Goal: Task Accomplishment & Management: Use online tool/utility

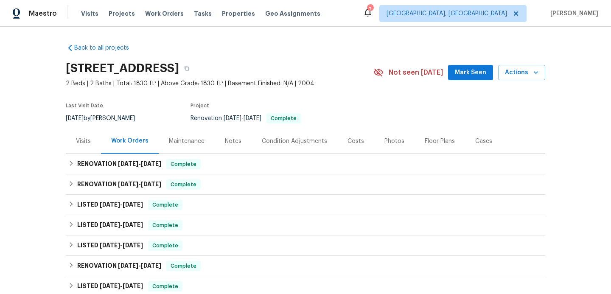
click at [46, 84] on div "Back to all projects 390 NW Sunview Way, Port Saint Lucie, FL 34986 2 Beds | 2 …" at bounding box center [305, 160] width 611 height 267
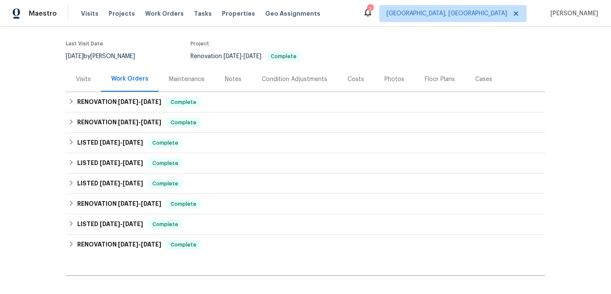
scroll to position [75, 0]
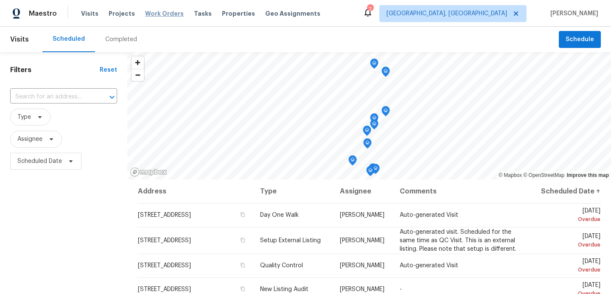
click at [167, 15] on span "Work Orders" at bounding box center [164, 13] width 39 height 8
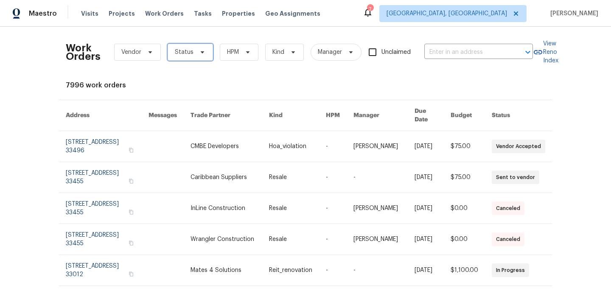
click at [201, 53] on icon at bounding box center [202, 52] width 3 height 2
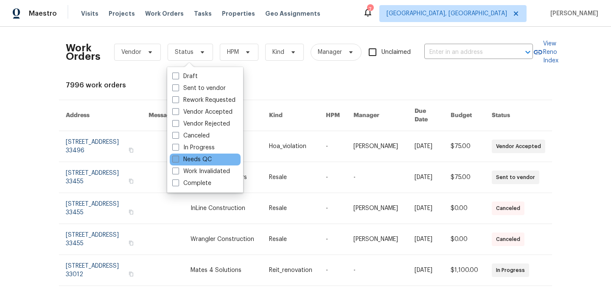
click at [179, 159] on span at bounding box center [175, 159] width 7 height 7
click at [178, 159] on input "Needs QC" at bounding box center [175, 158] width 6 height 6
checkbox input "true"
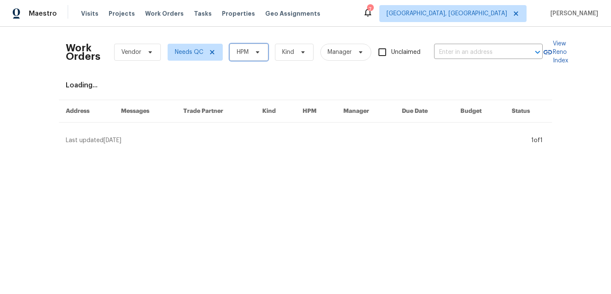
click at [239, 55] on span "HPM" at bounding box center [243, 52] width 12 height 8
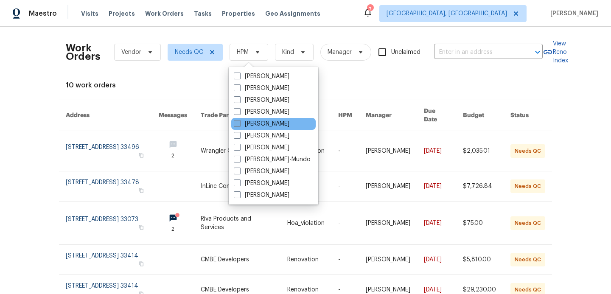
click at [238, 126] on span at bounding box center [237, 123] width 7 height 7
click at [238, 125] on input "[PERSON_NAME]" at bounding box center [237, 123] width 6 height 6
checkbox input "true"
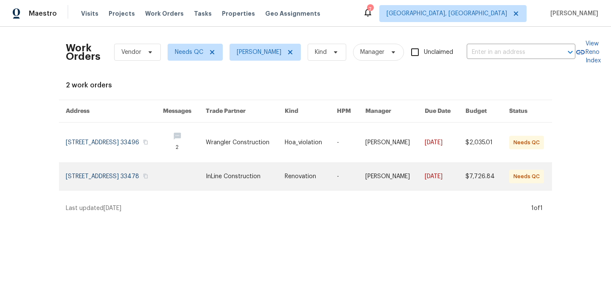
click at [133, 181] on link at bounding box center [114, 176] width 97 height 27
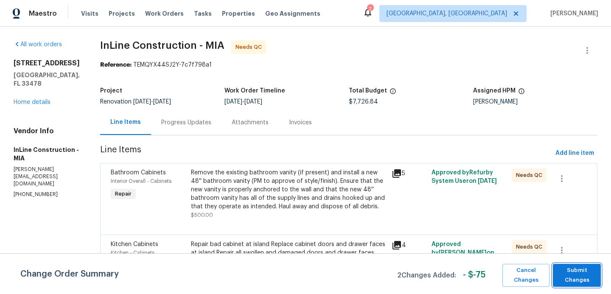
click at [573, 275] on span "Submit Changes" at bounding box center [576, 276] width 39 height 20
